Goal: Learn about a topic

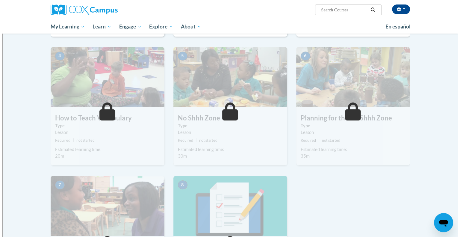
scroll to position [116, 0]
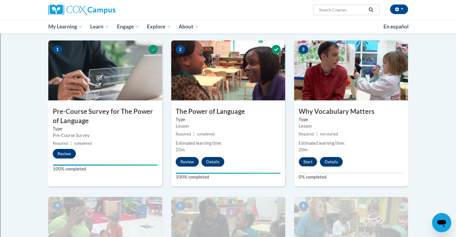
click at [305, 160] on button "Start" at bounding box center [307, 162] width 19 height 10
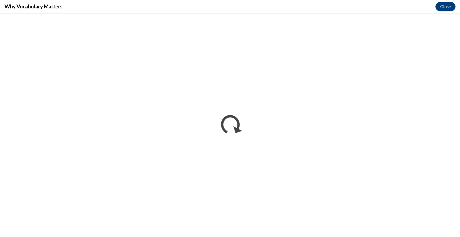
scroll to position [0, 0]
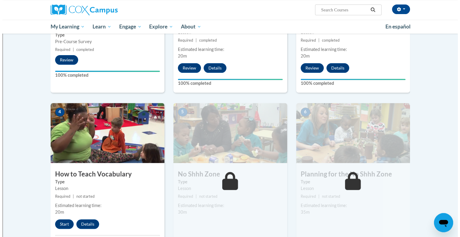
scroll to position [270, 0]
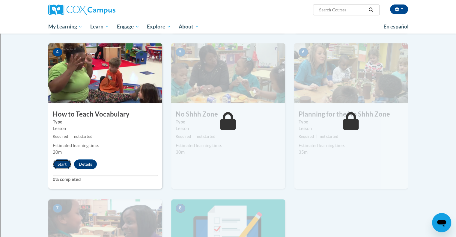
click at [62, 161] on button "Start" at bounding box center [62, 164] width 19 height 10
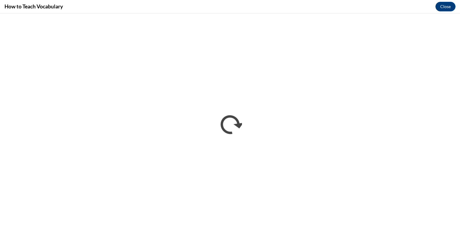
scroll to position [0, 0]
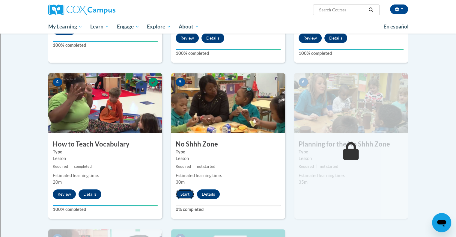
click at [186, 195] on button "Start" at bounding box center [185, 194] width 19 height 10
